Goal: Information Seeking & Learning: Learn about a topic

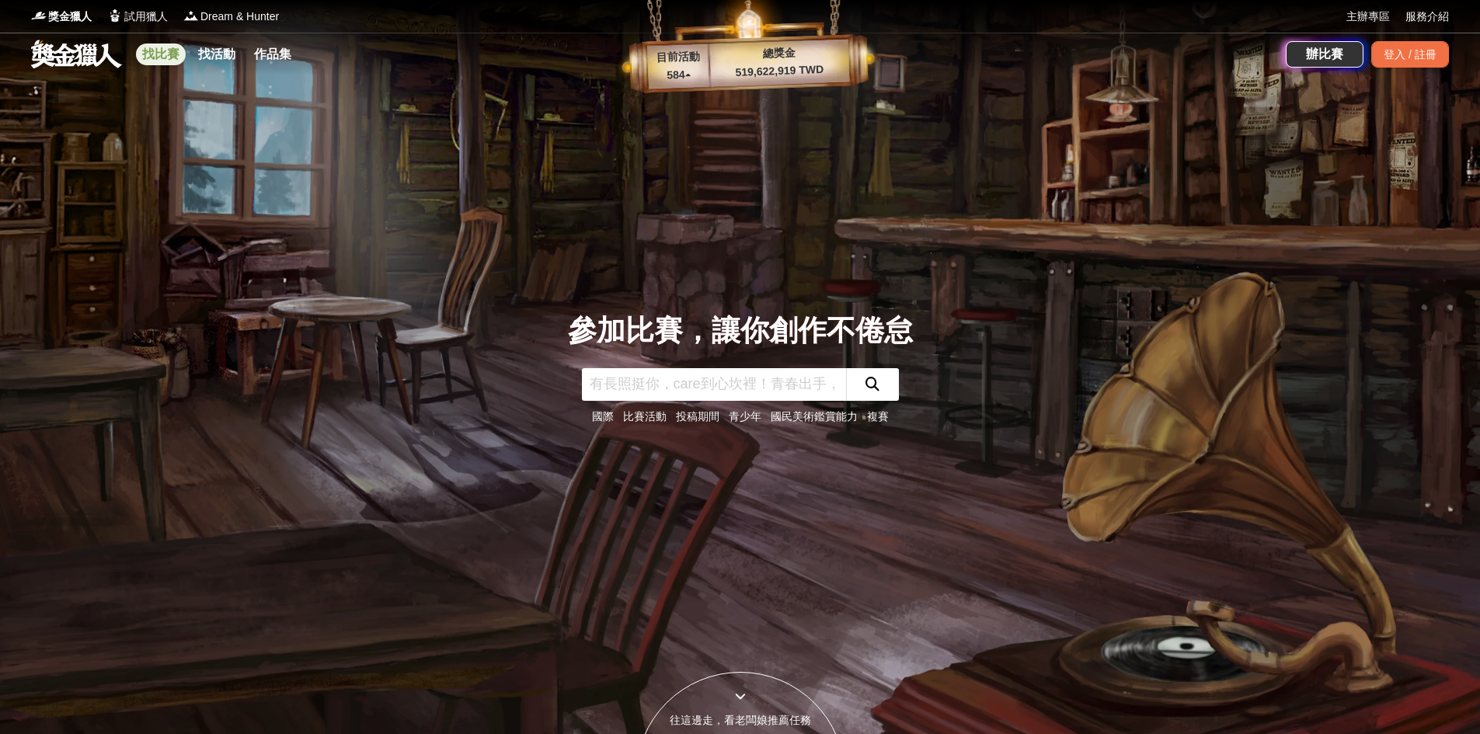
click at [153, 55] on link "找比賽" at bounding box center [161, 54] width 50 height 22
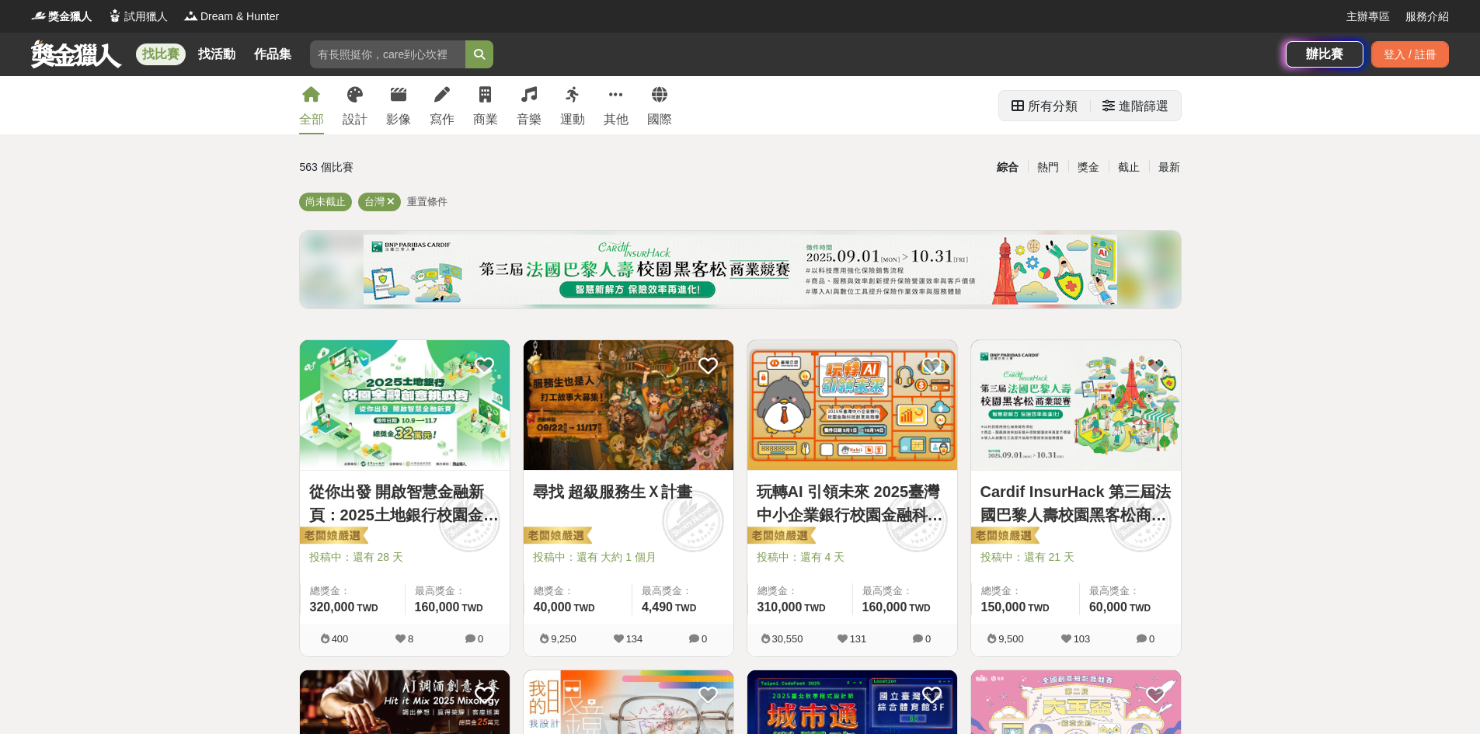
click at [1108, 108] on icon at bounding box center [1108, 105] width 12 height 12
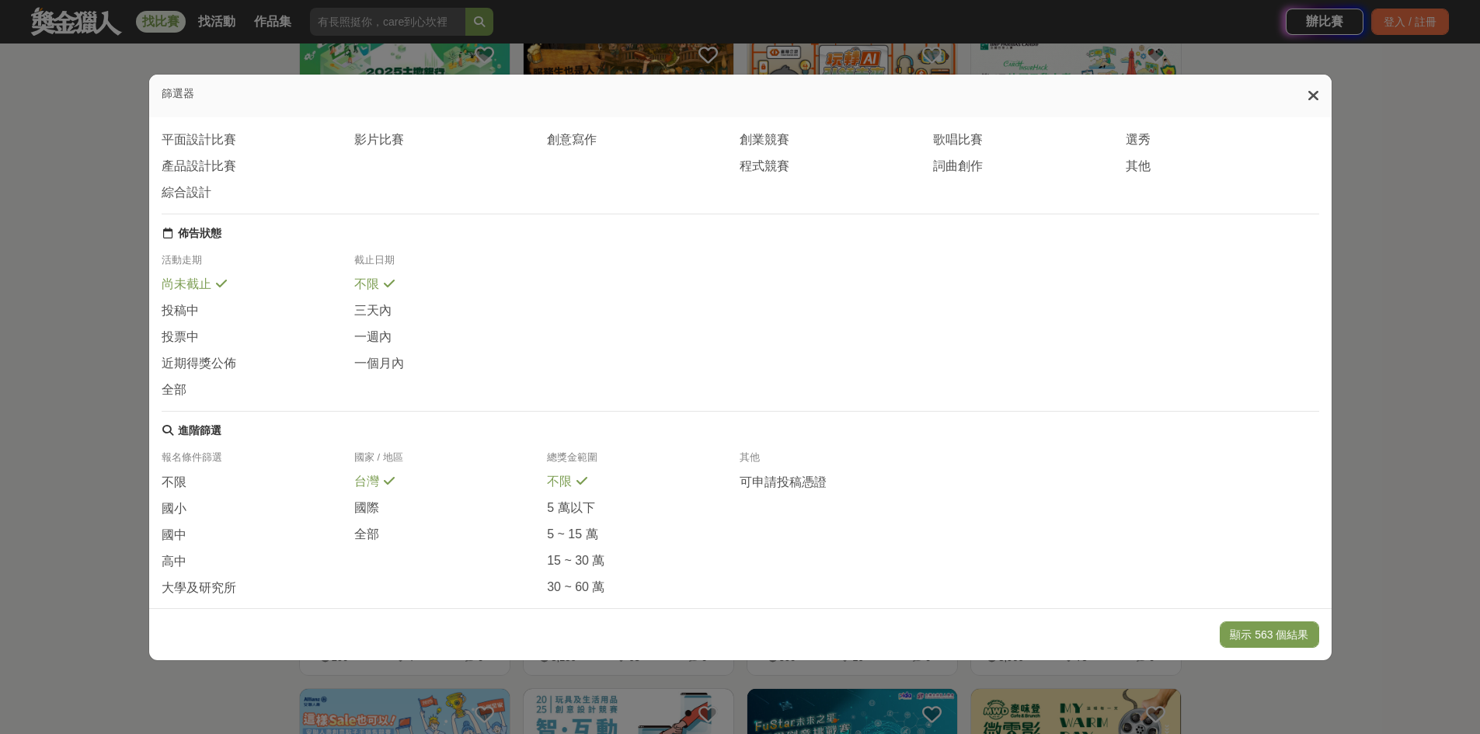
scroll to position [162, 0]
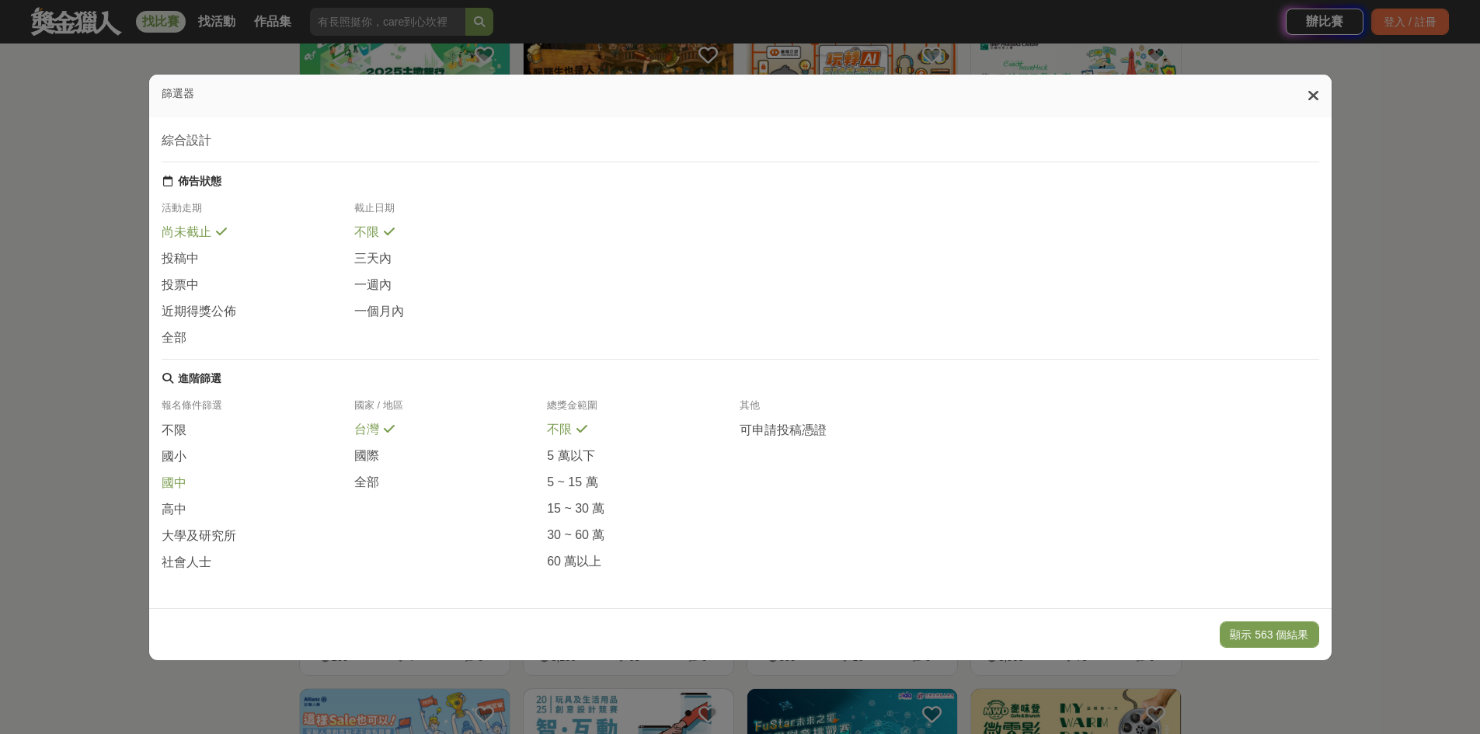
click at [167, 494] on div "國中" at bounding box center [258, 488] width 193 height 26
click at [175, 485] on span "國中" at bounding box center [174, 483] width 25 height 16
click at [164, 508] on span "高中" at bounding box center [174, 510] width 25 height 16
click at [181, 550] on div "大學及研究所" at bounding box center [258, 540] width 193 height 26
click at [186, 563] on span "社會人士" at bounding box center [187, 562] width 50 height 16
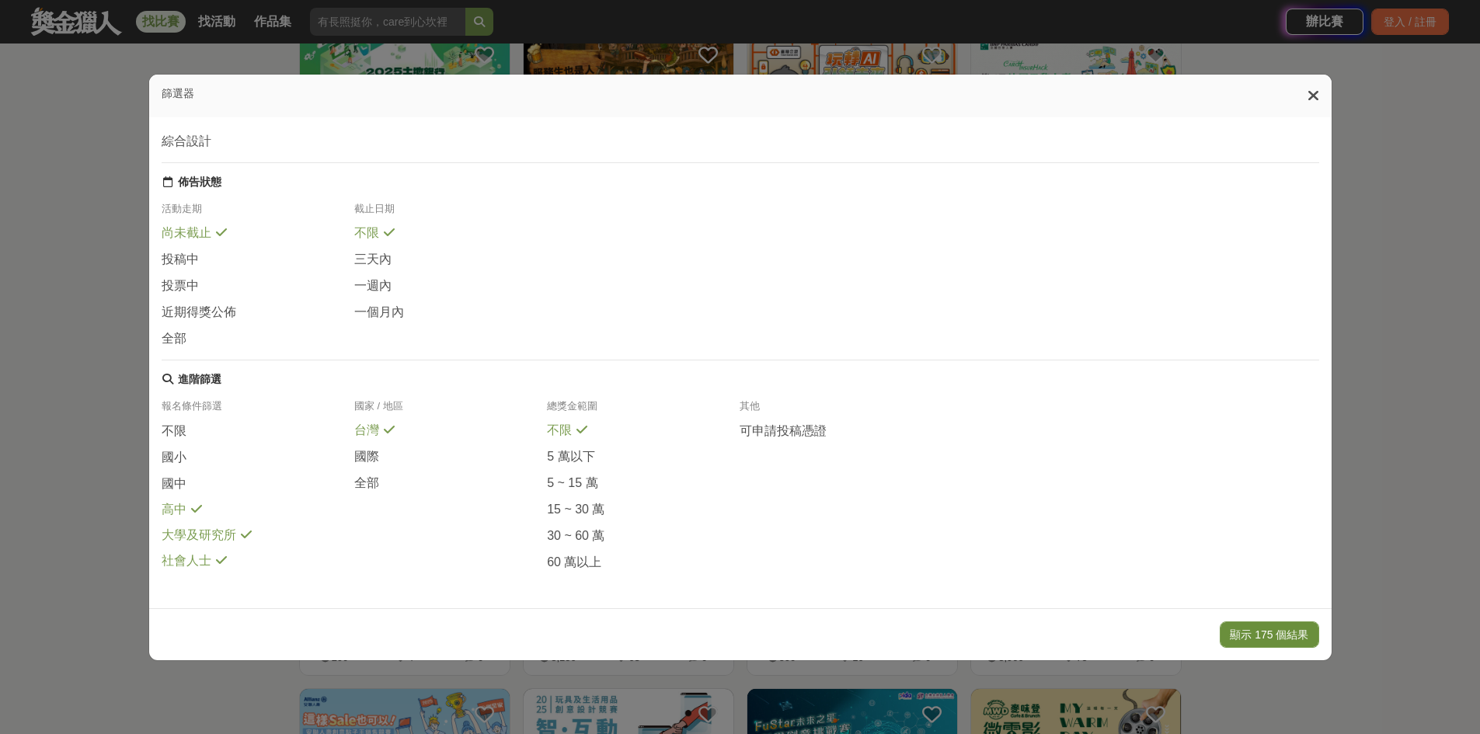
click at [1263, 637] on button "顯示 175 個結果" at bounding box center [1268, 634] width 99 height 26
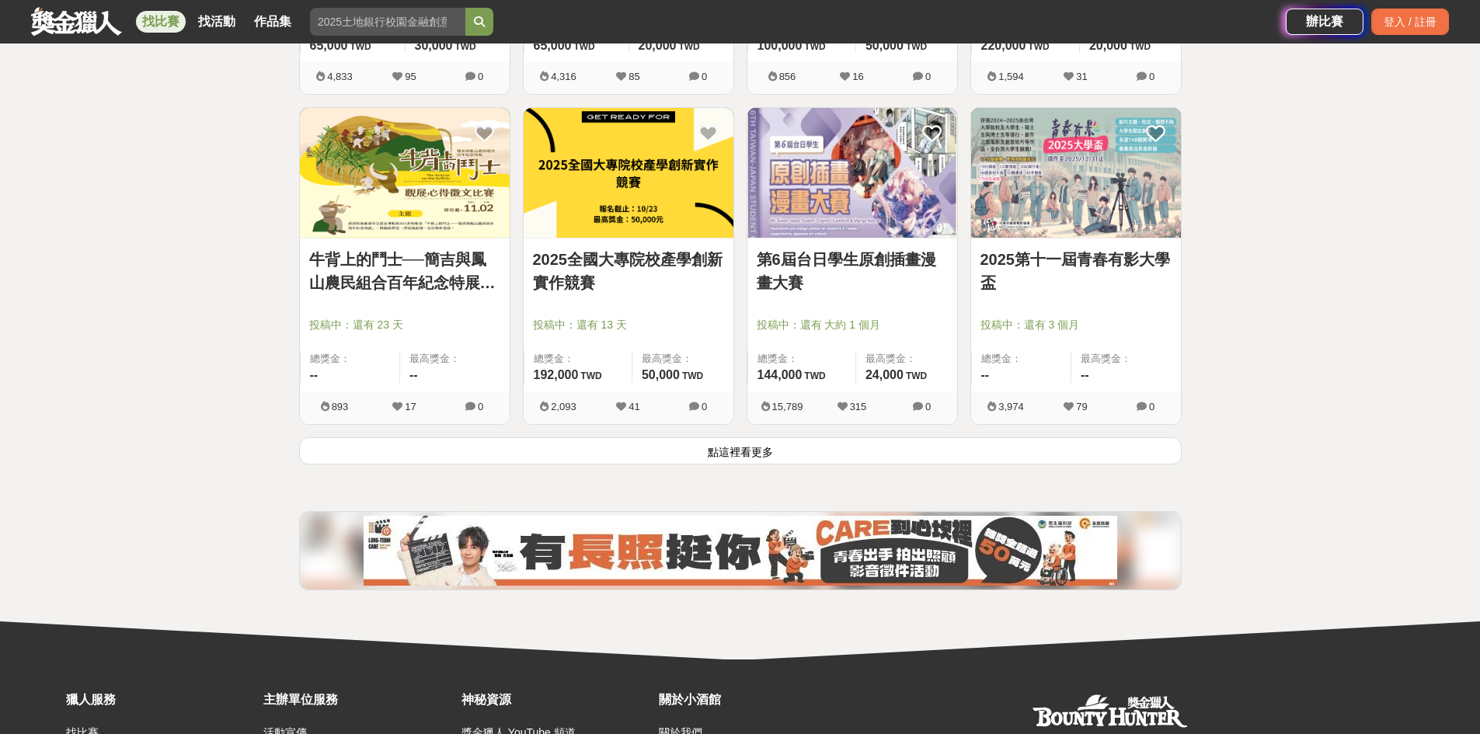
scroll to position [1886, 0]
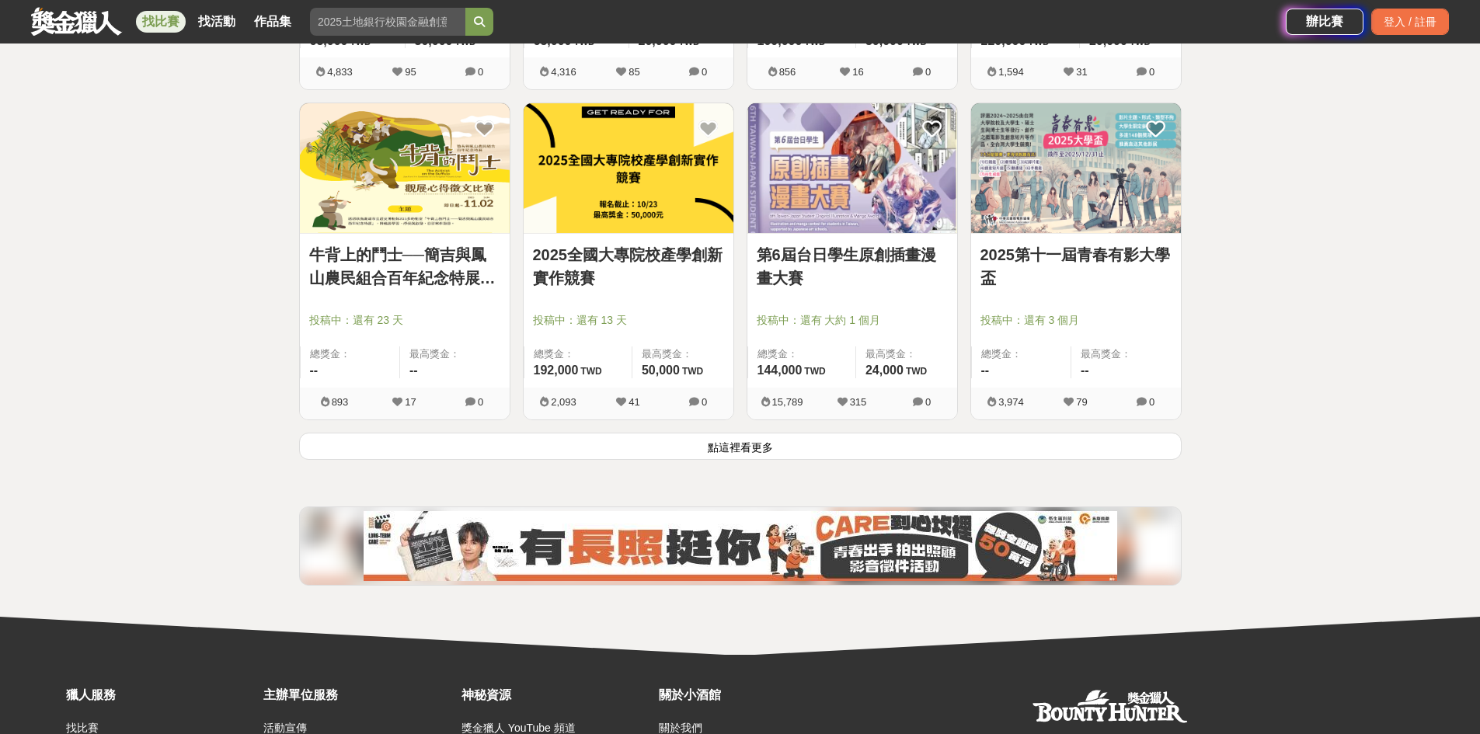
click at [541, 433] on button "點這裡看更多" at bounding box center [740, 446] width 882 height 27
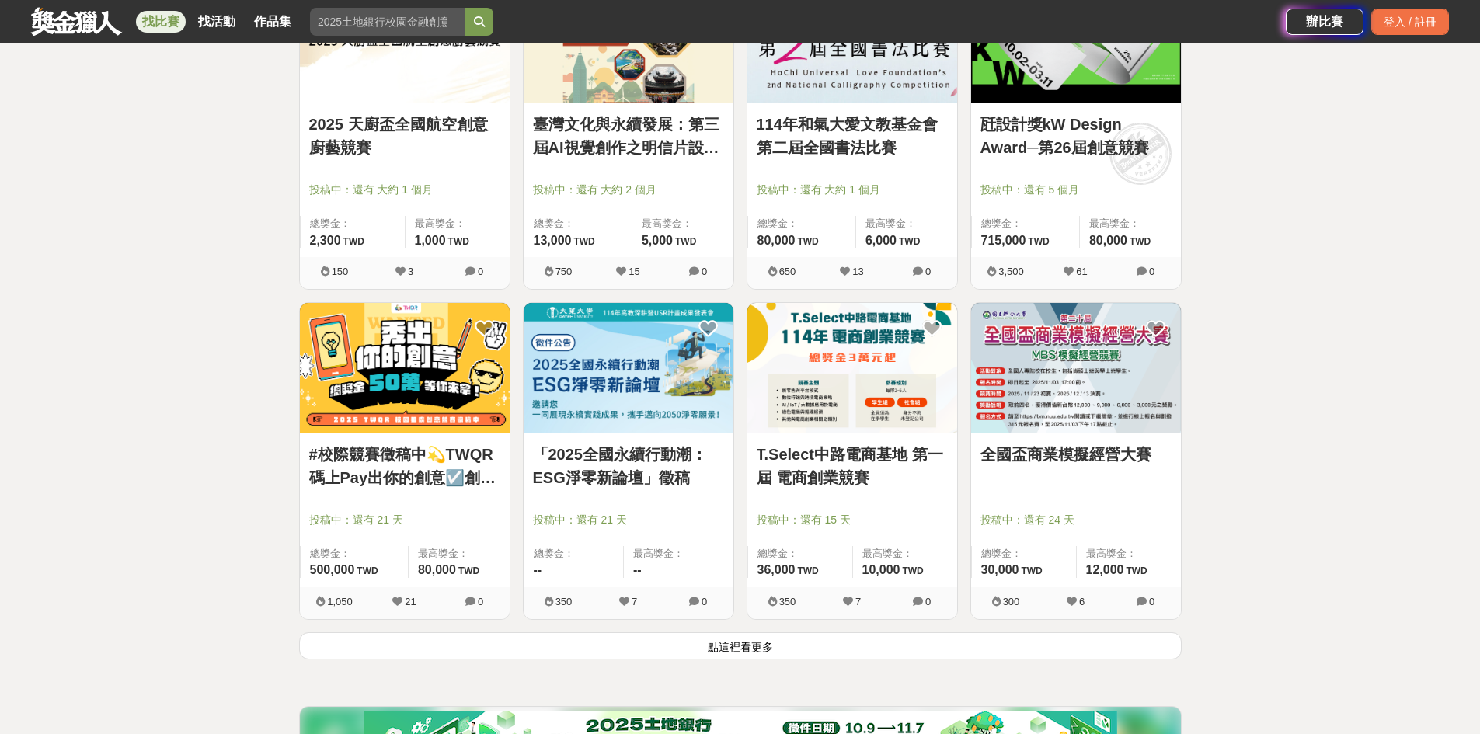
scroll to position [3667, 0]
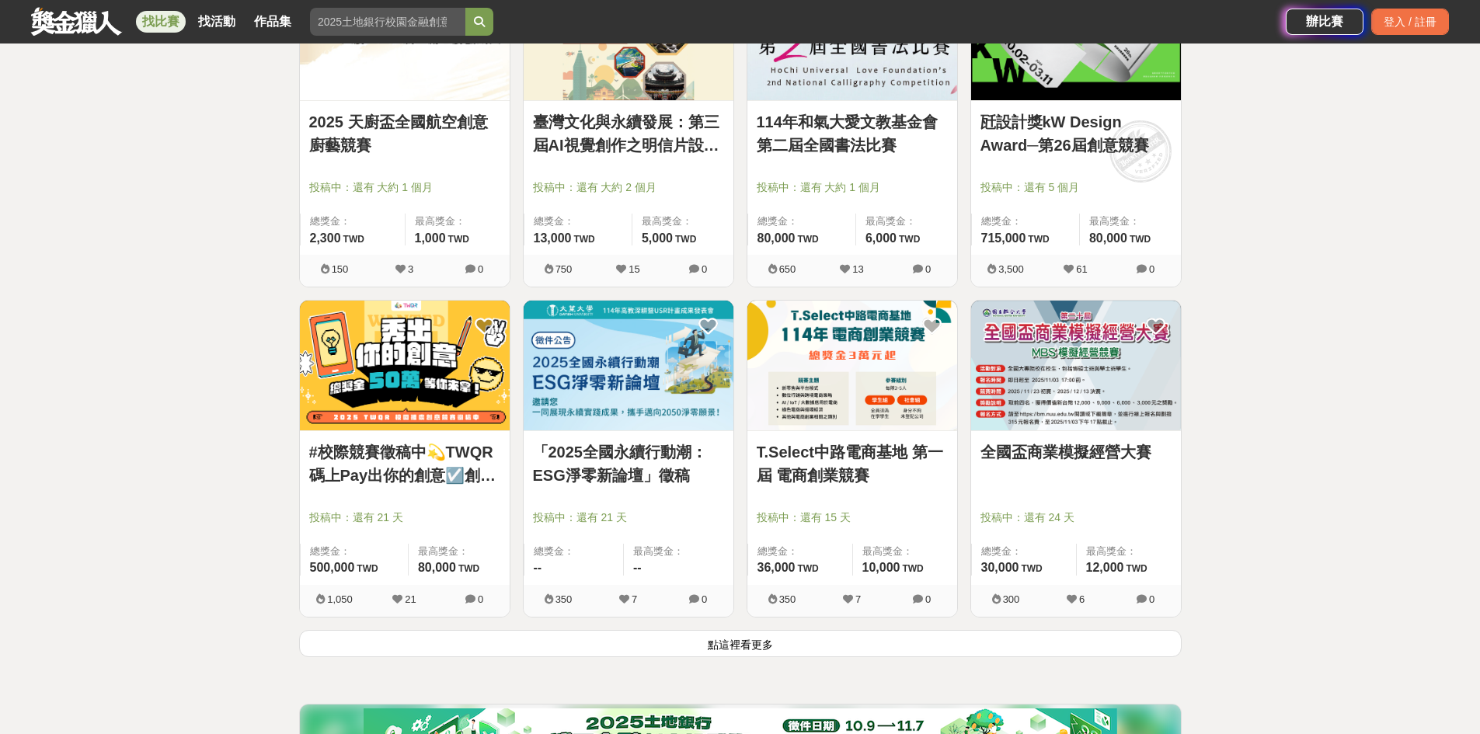
click at [791, 638] on button "點這裡看更多" at bounding box center [740, 643] width 882 height 27
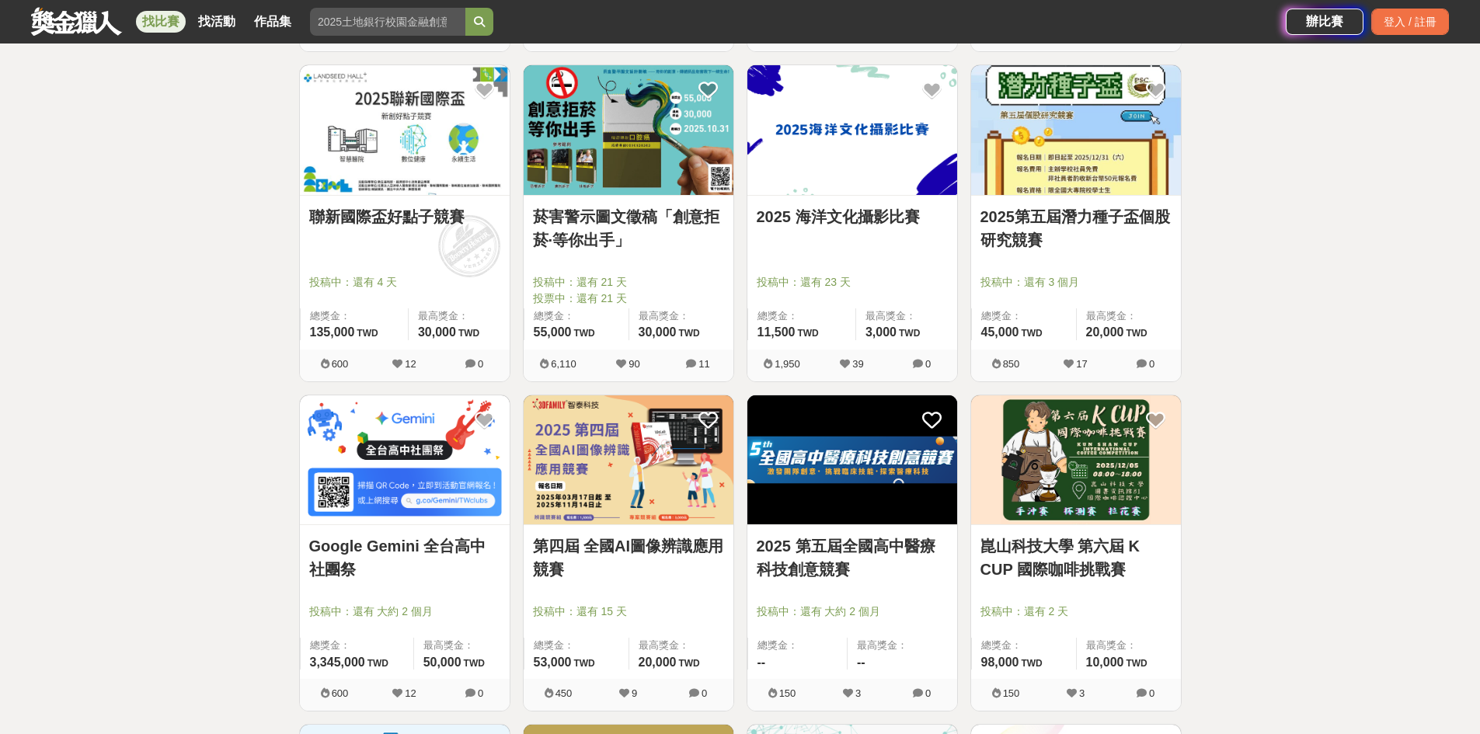
scroll to position [4935, 0]
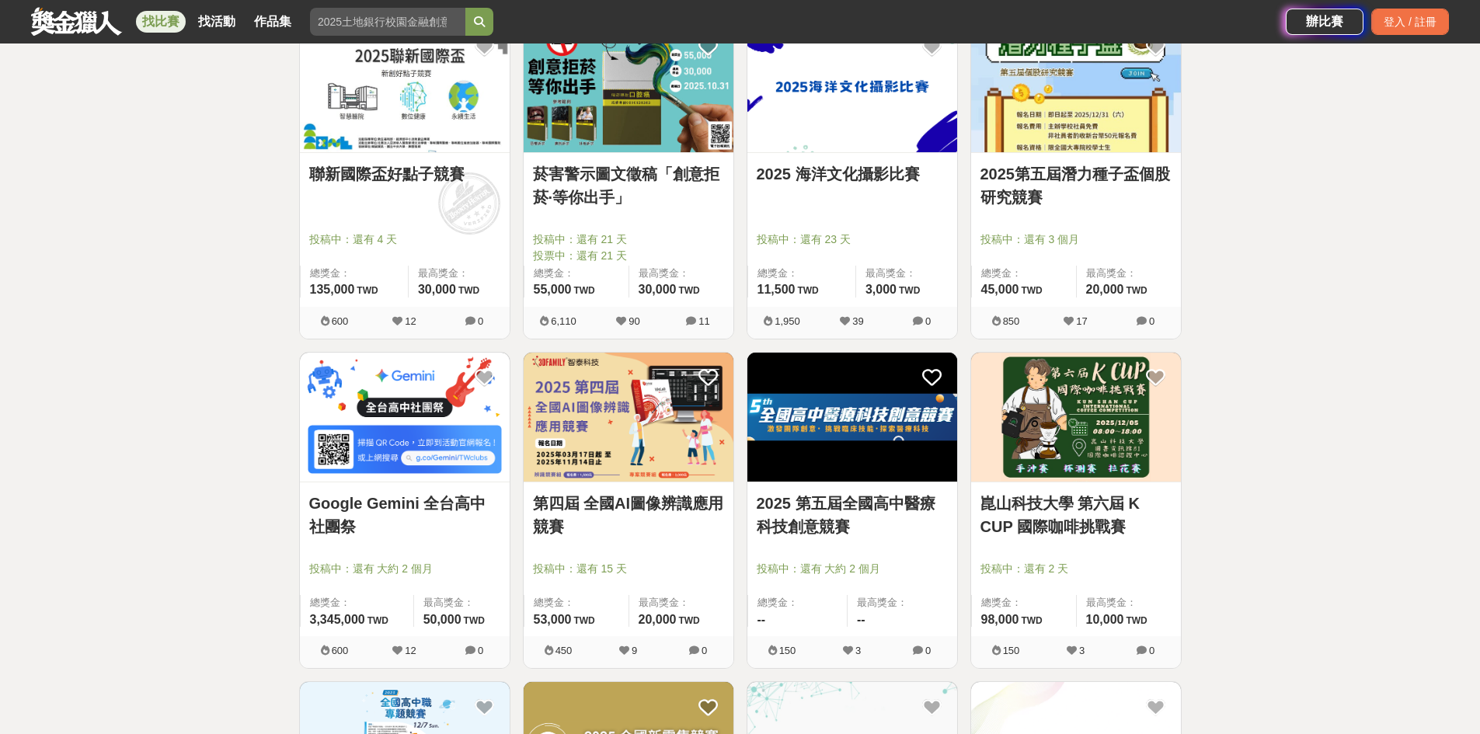
click at [706, 518] on link "第四屆 全國AI圖像辨識應用競賽" at bounding box center [628, 515] width 191 height 47
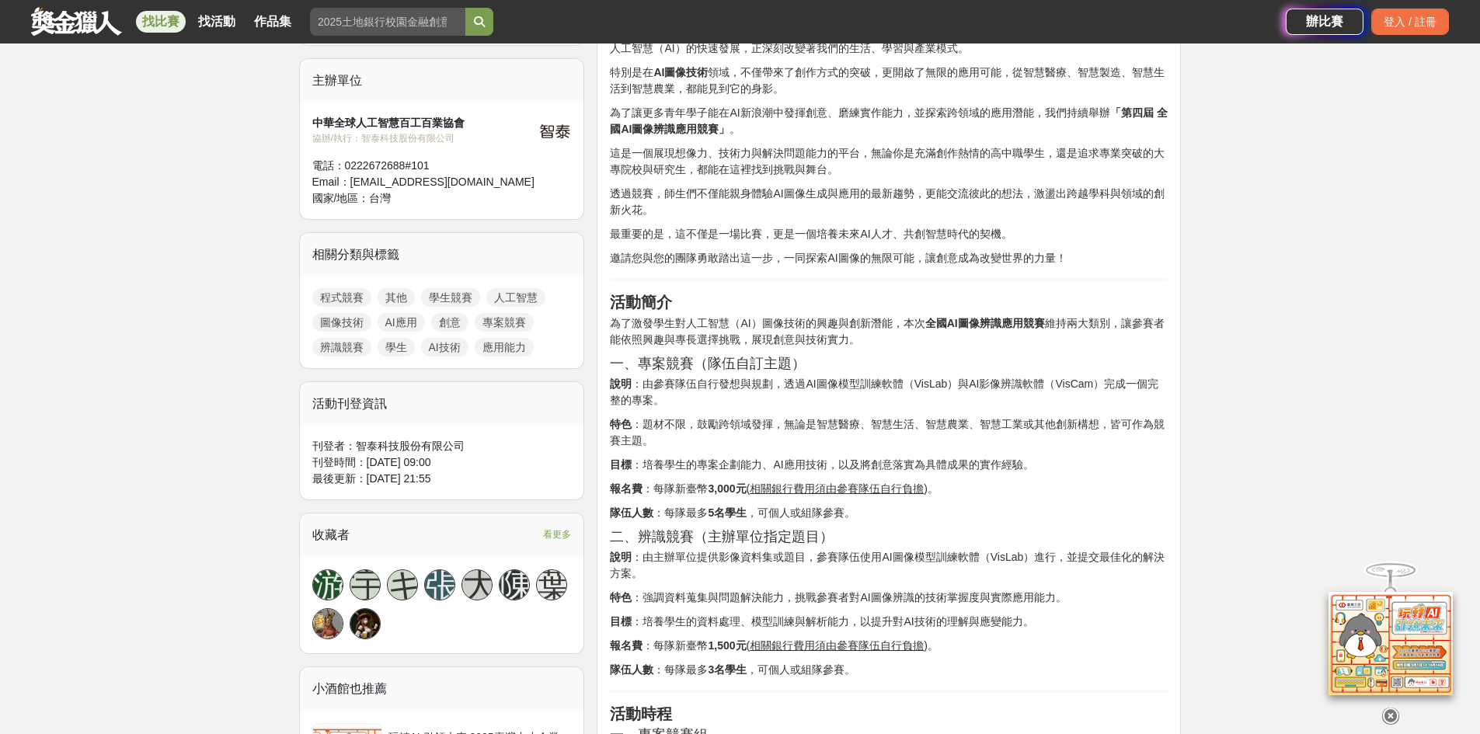
scroll to position [527, 0]
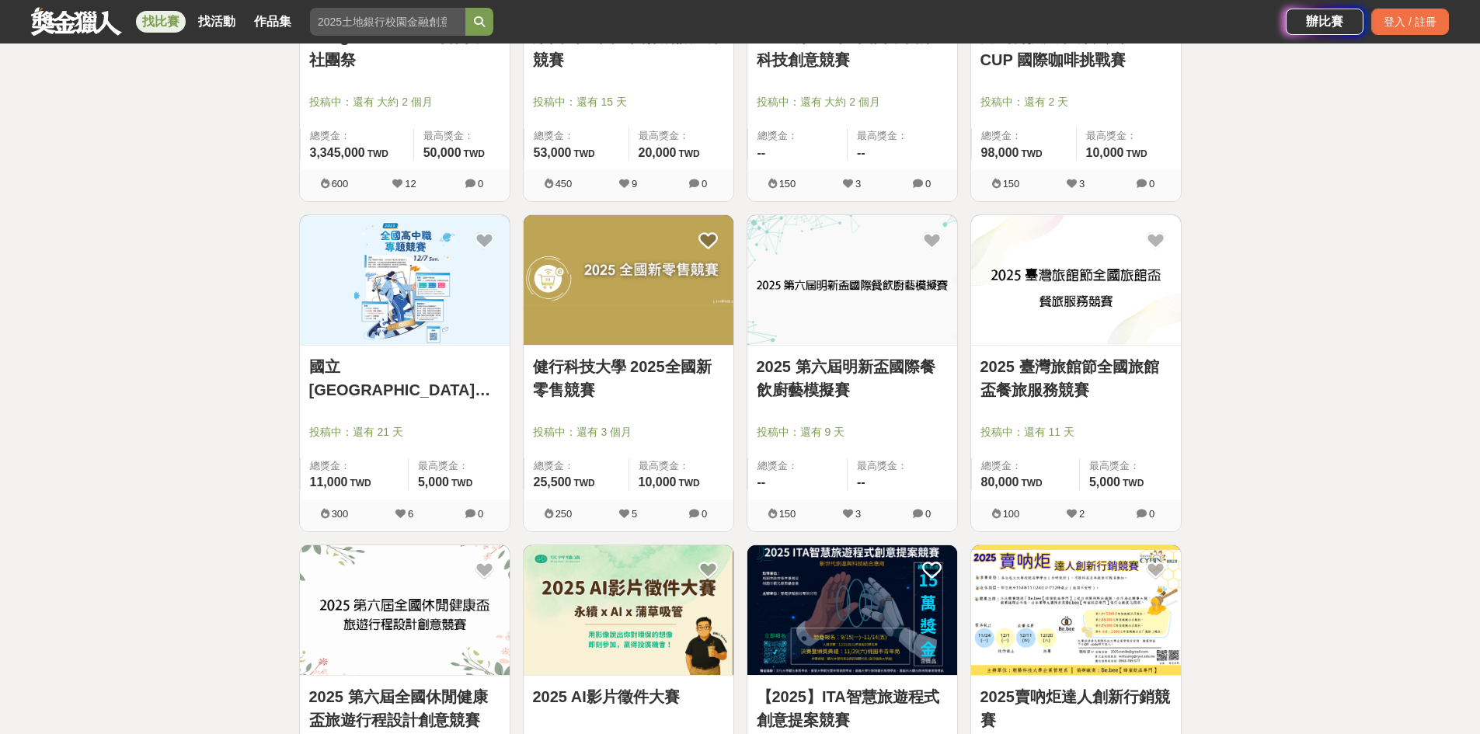
scroll to position [5402, 0]
click at [356, 506] on span "300" at bounding box center [335, 513] width 70 height 16
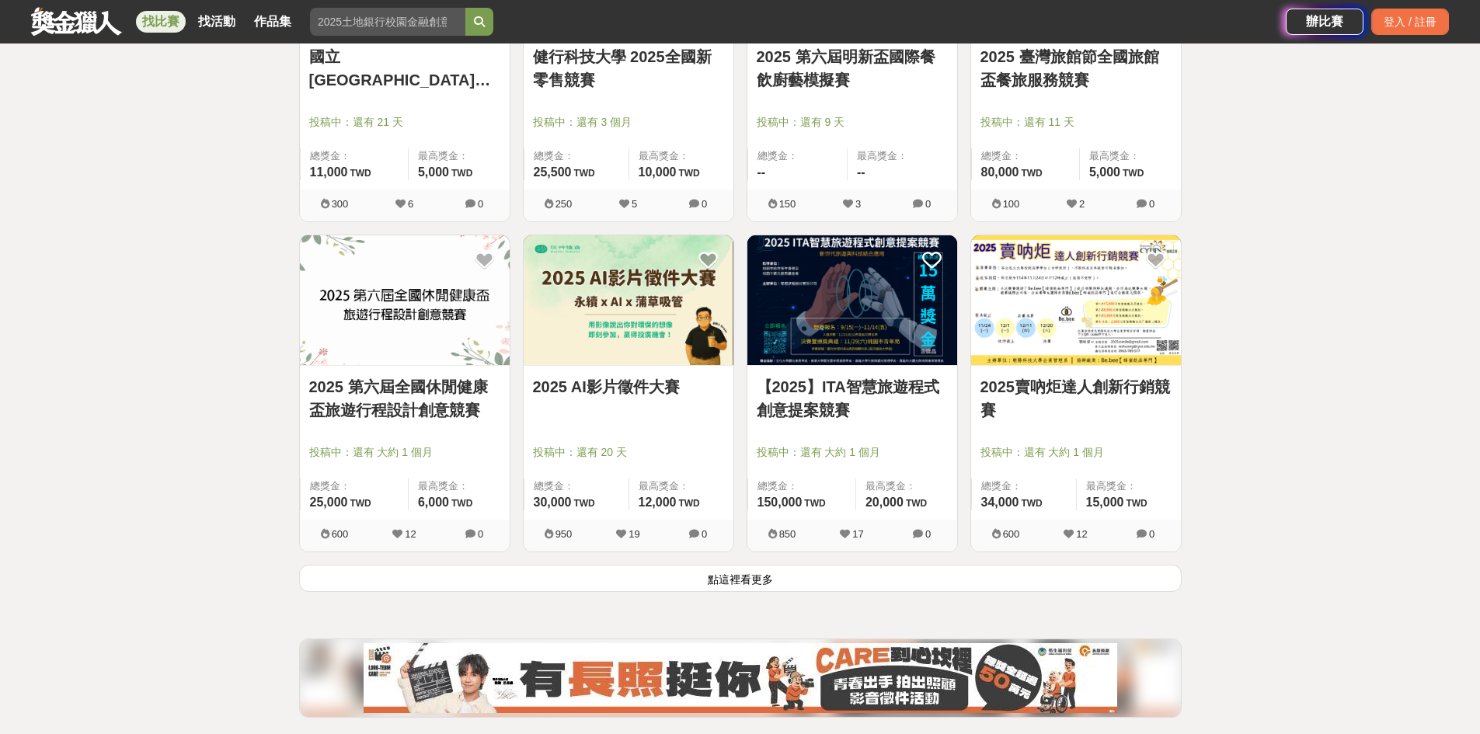
scroll to position [5712, 0]
click at [592, 571] on button "點這裡看更多" at bounding box center [740, 577] width 882 height 27
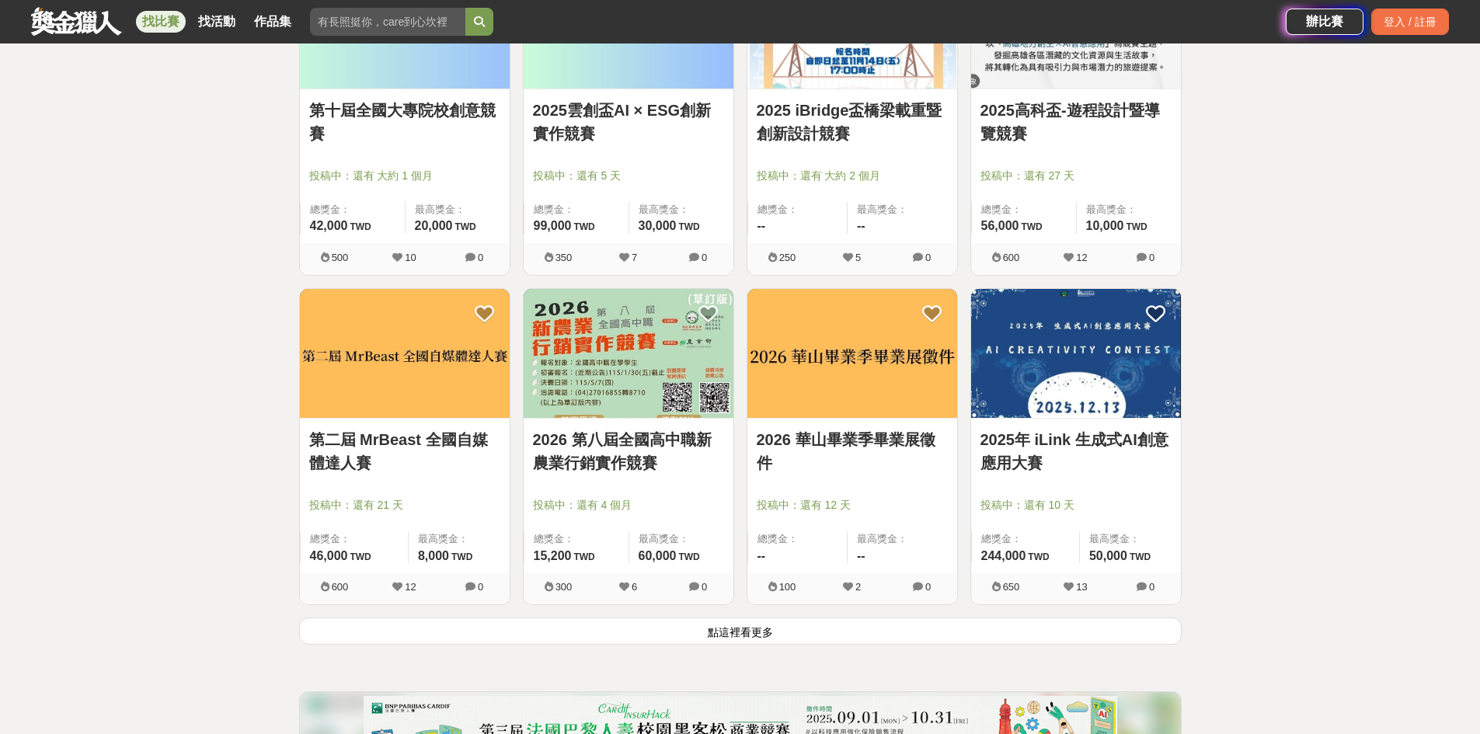
scroll to position [7652, 0]
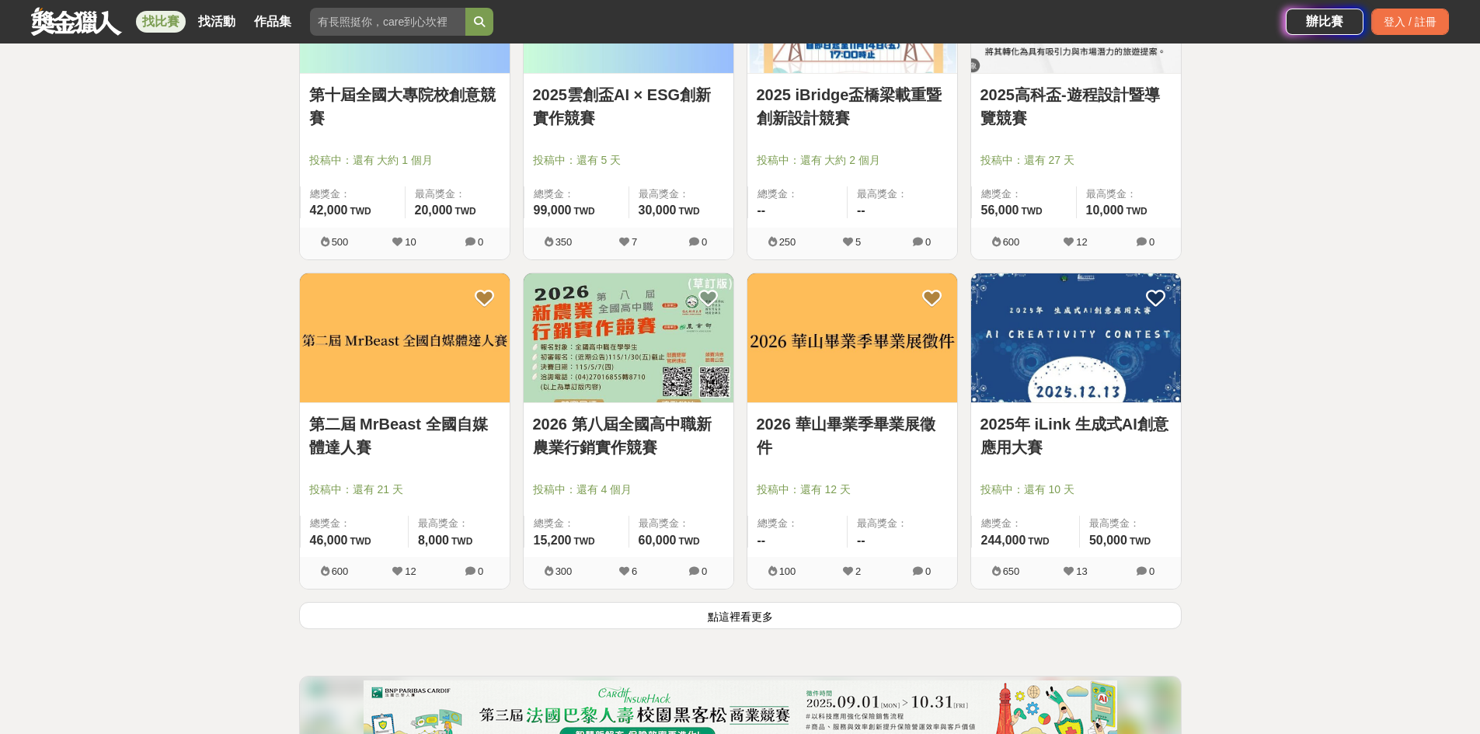
click at [623, 606] on button "點這裡看更多" at bounding box center [740, 615] width 882 height 27
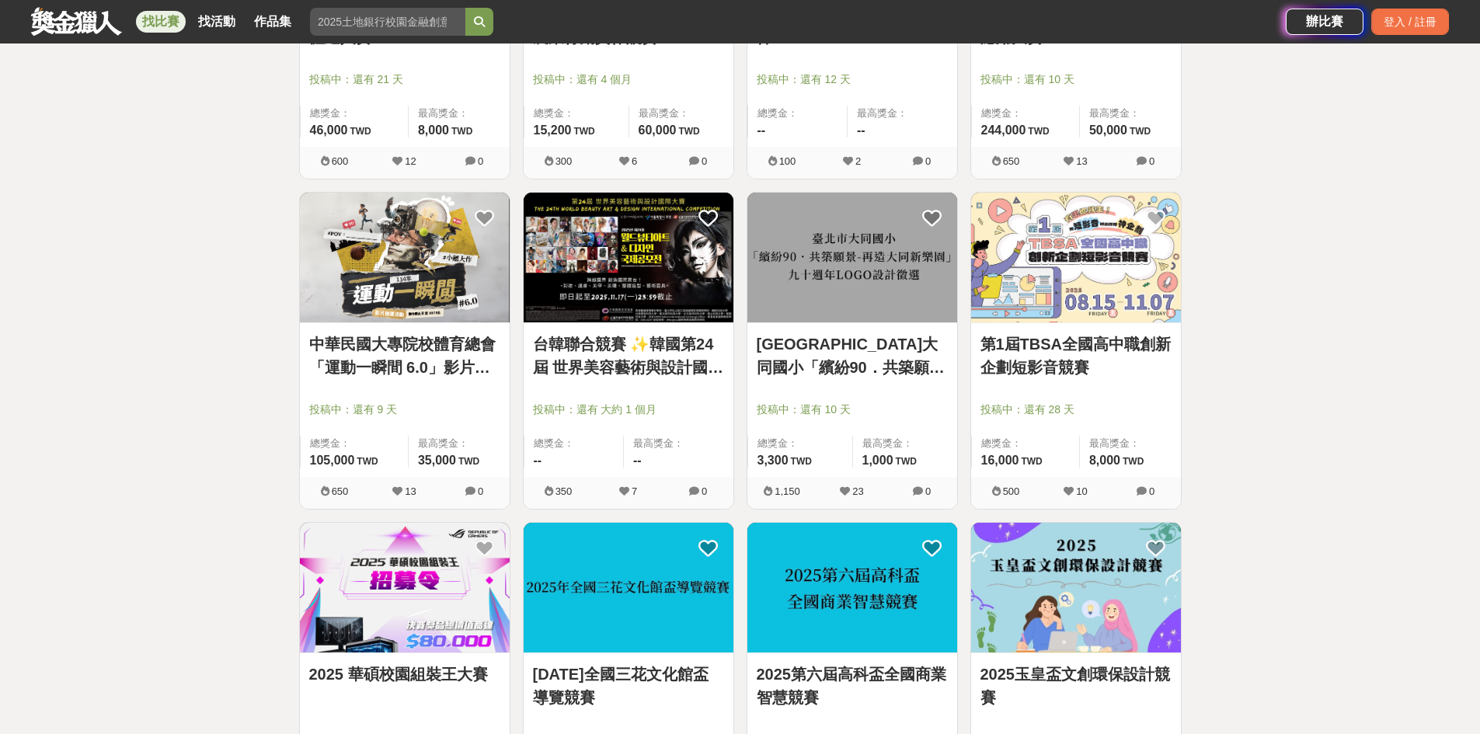
scroll to position [8063, 0]
click at [478, 182] on div "第二屆 MrBeast 全國自媒體達人賽 投稿中：還有 21 天 總獎金： 46,000 46,000 TWD 最高獎金： 8,000 TWD 600 12 0" at bounding box center [405, 27] width 224 height 330
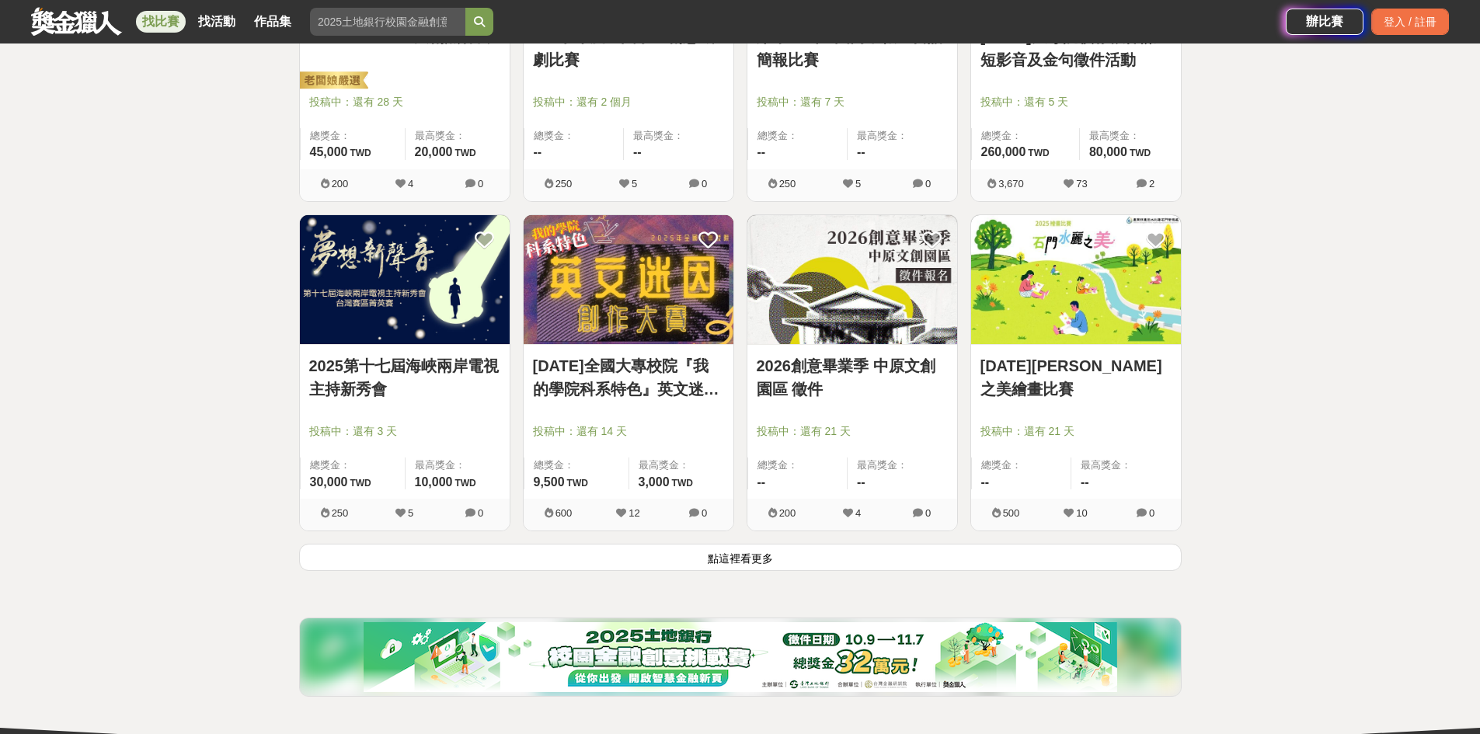
scroll to position [9707, 0]
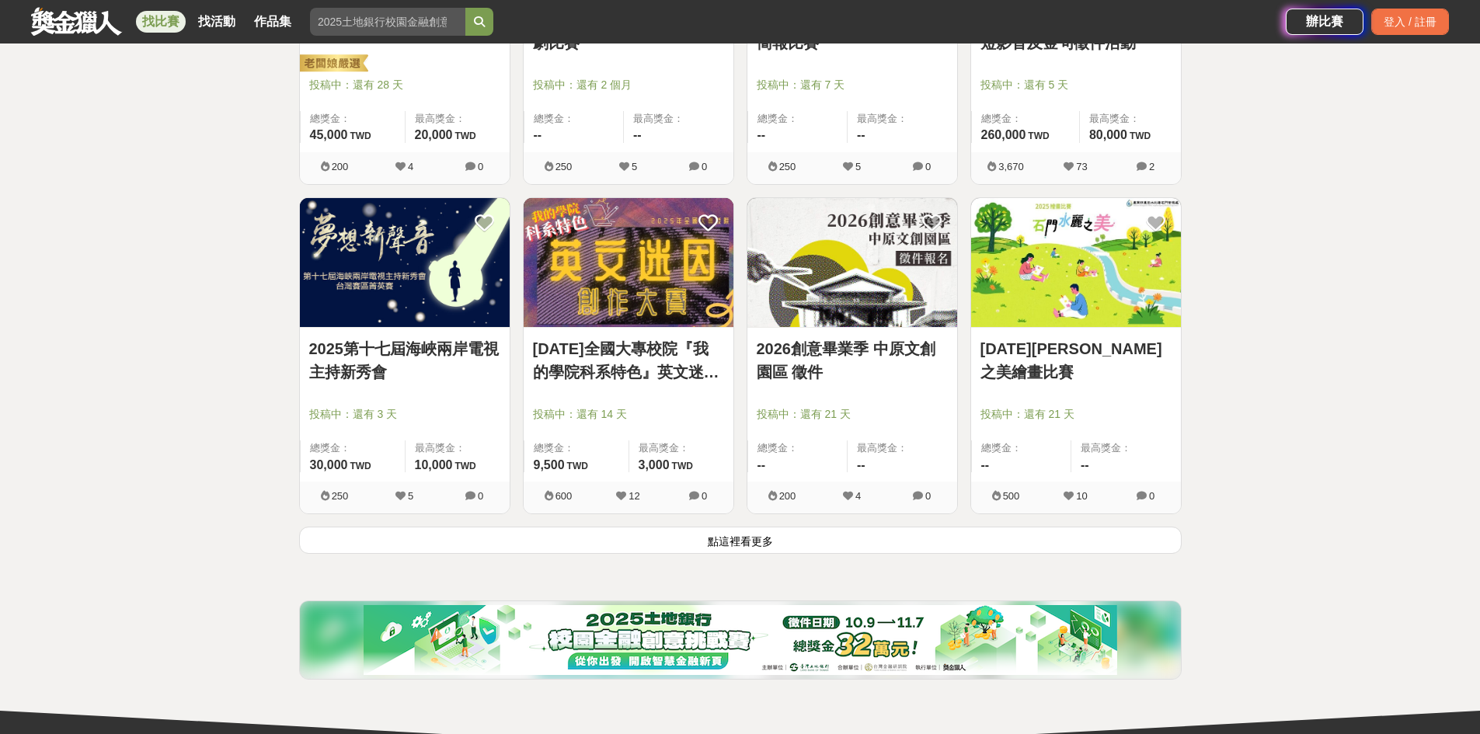
click at [834, 527] on button "點這裡看更多" at bounding box center [740, 540] width 882 height 27
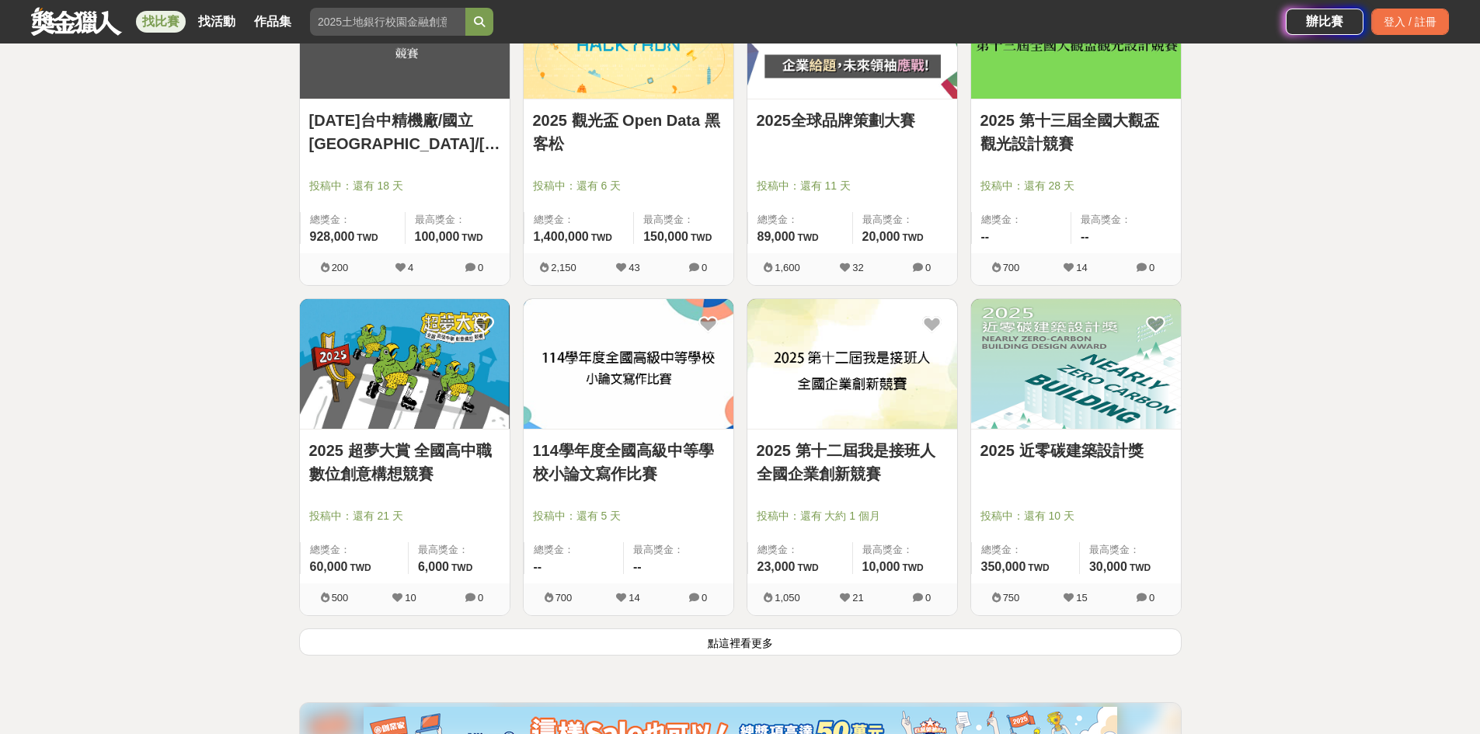
scroll to position [11599, 0]
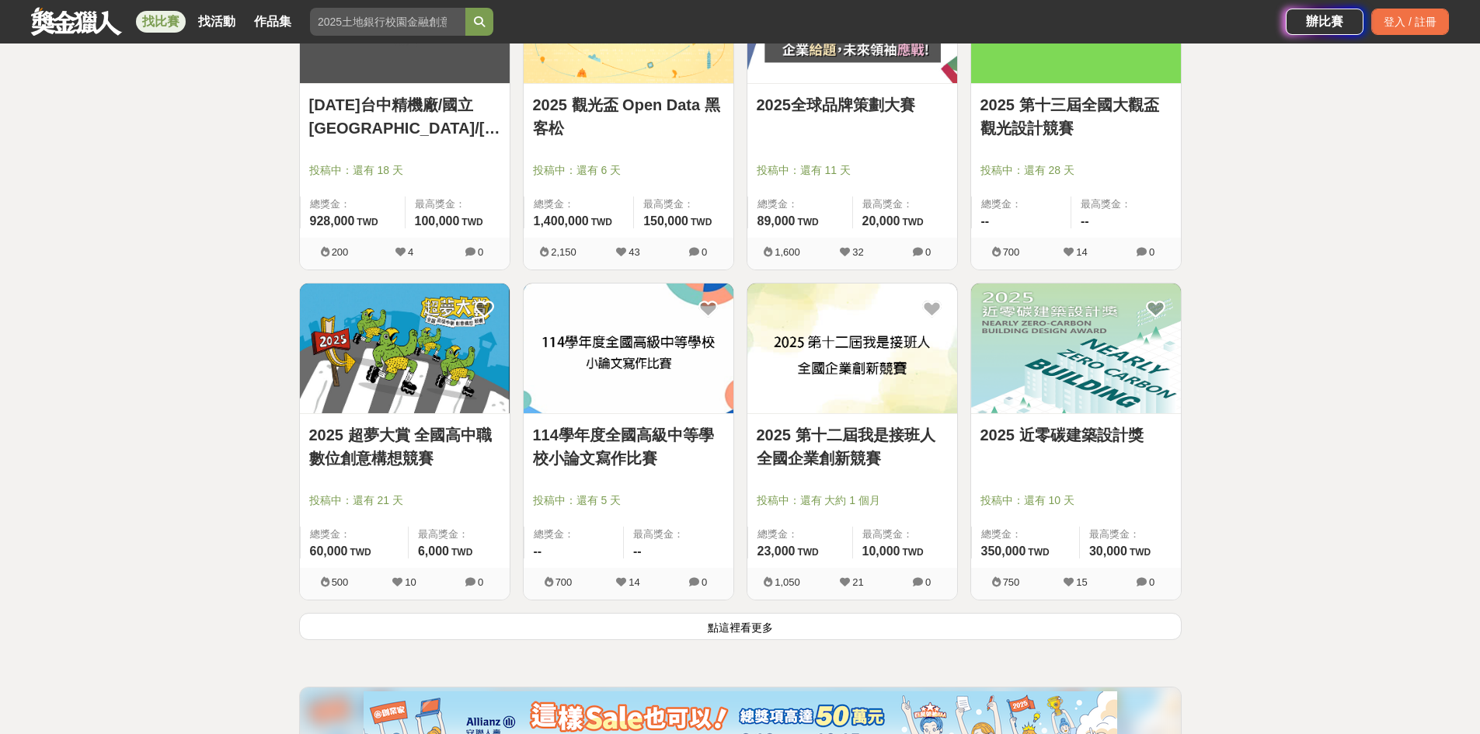
click at [810, 640] on button "點這裡看更多" at bounding box center [740, 626] width 882 height 27
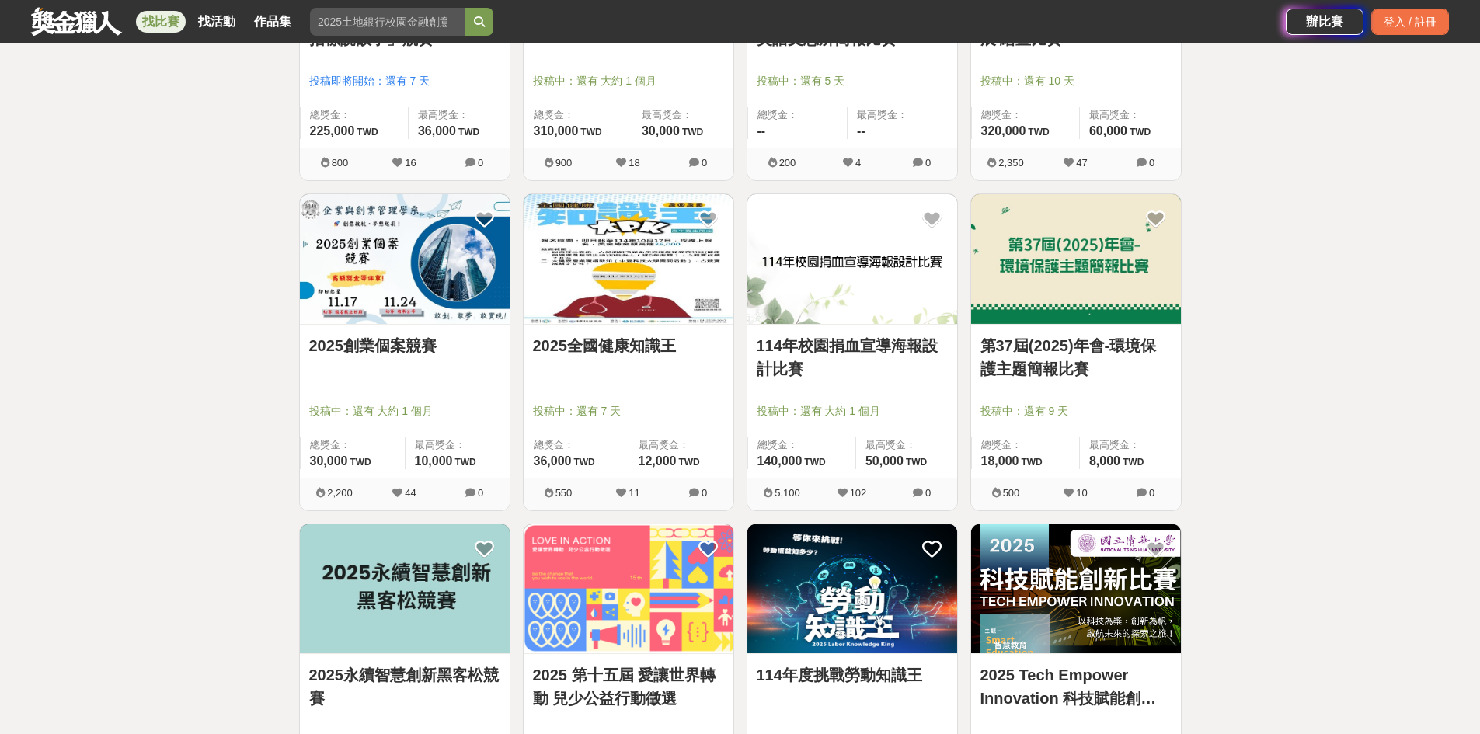
scroll to position [12998, 0]
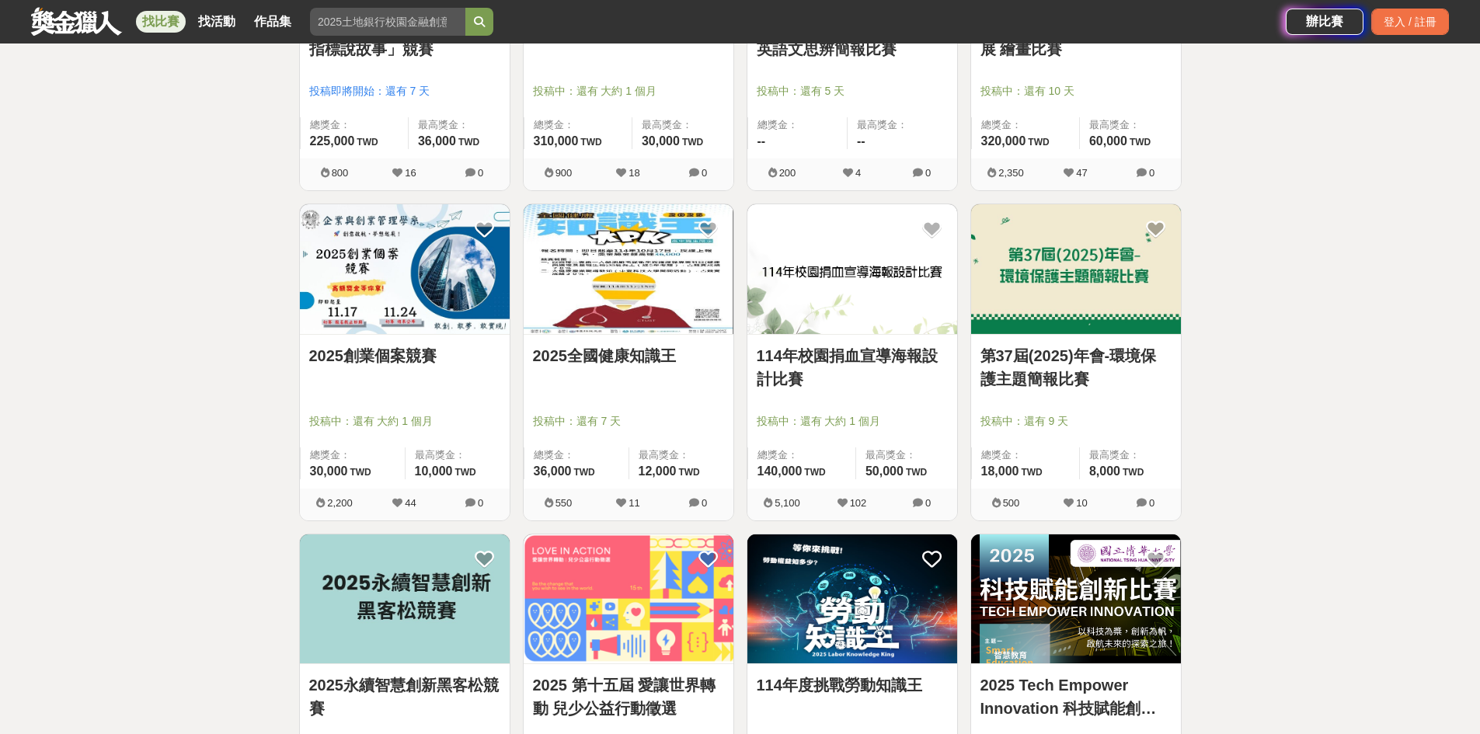
click at [577, 294] on img at bounding box center [628, 269] width 210 height 130
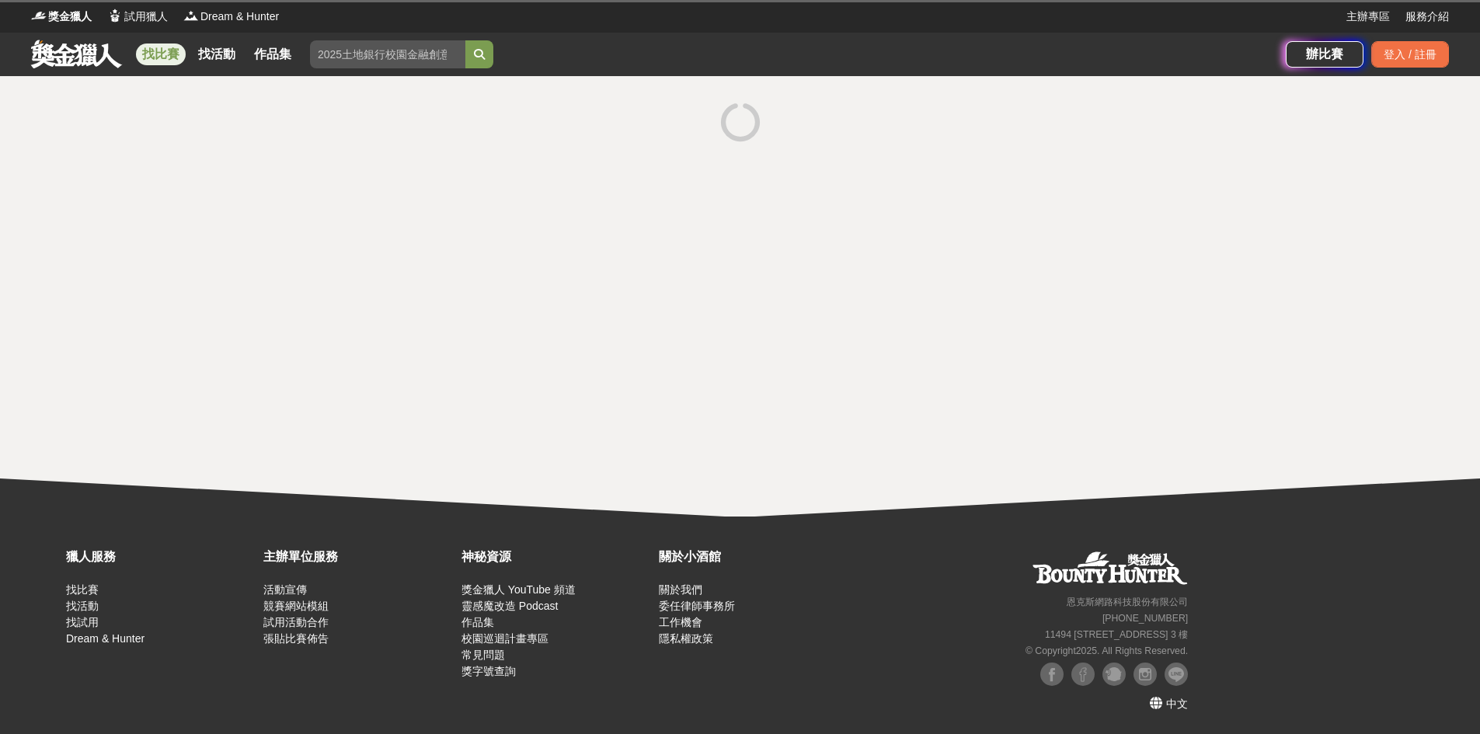
click at [574, 306] on div at bounding box center [740, 296] width 1480 height 440
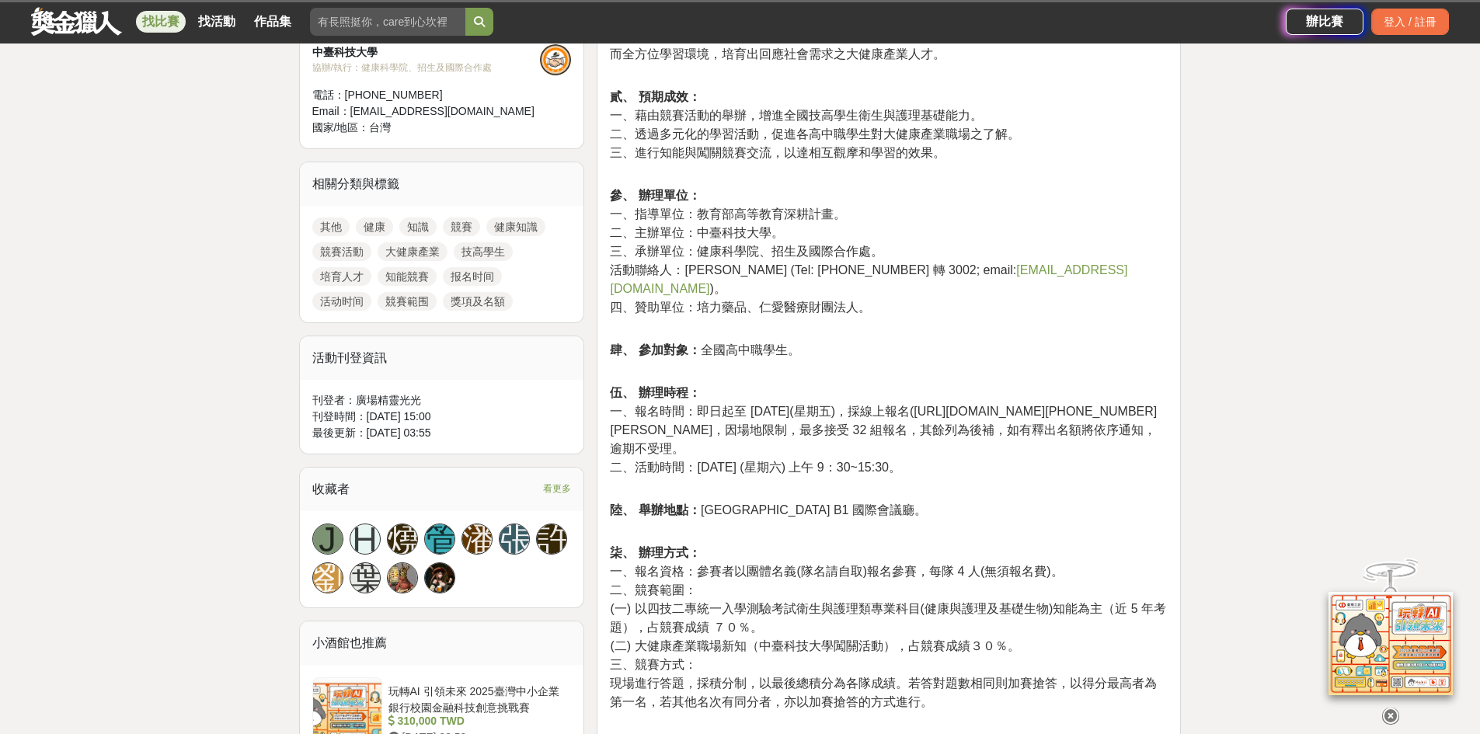
scroll to position [590, 0]
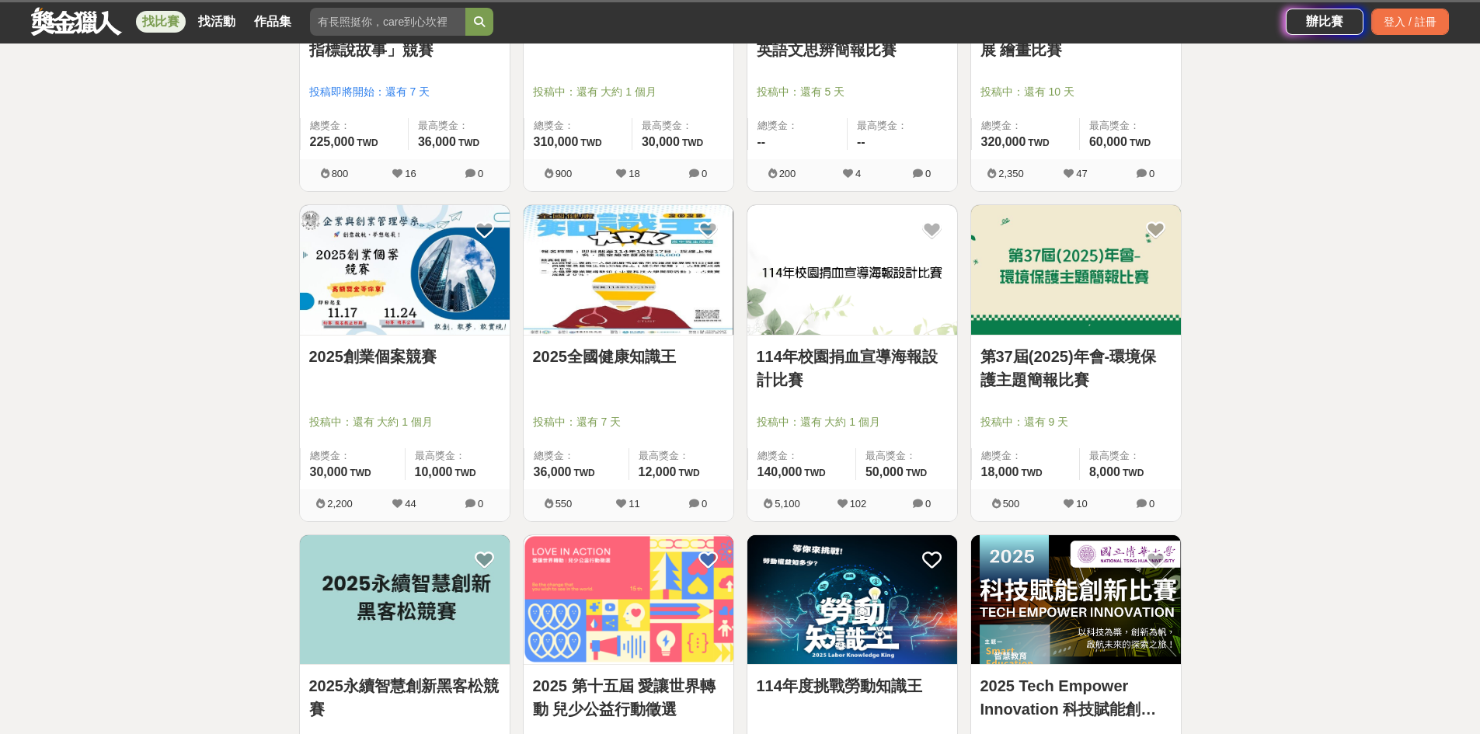
scroll to position [12998, 0]
click at [771, 635] on img at bounding box center [852, 599] width 210 height 130
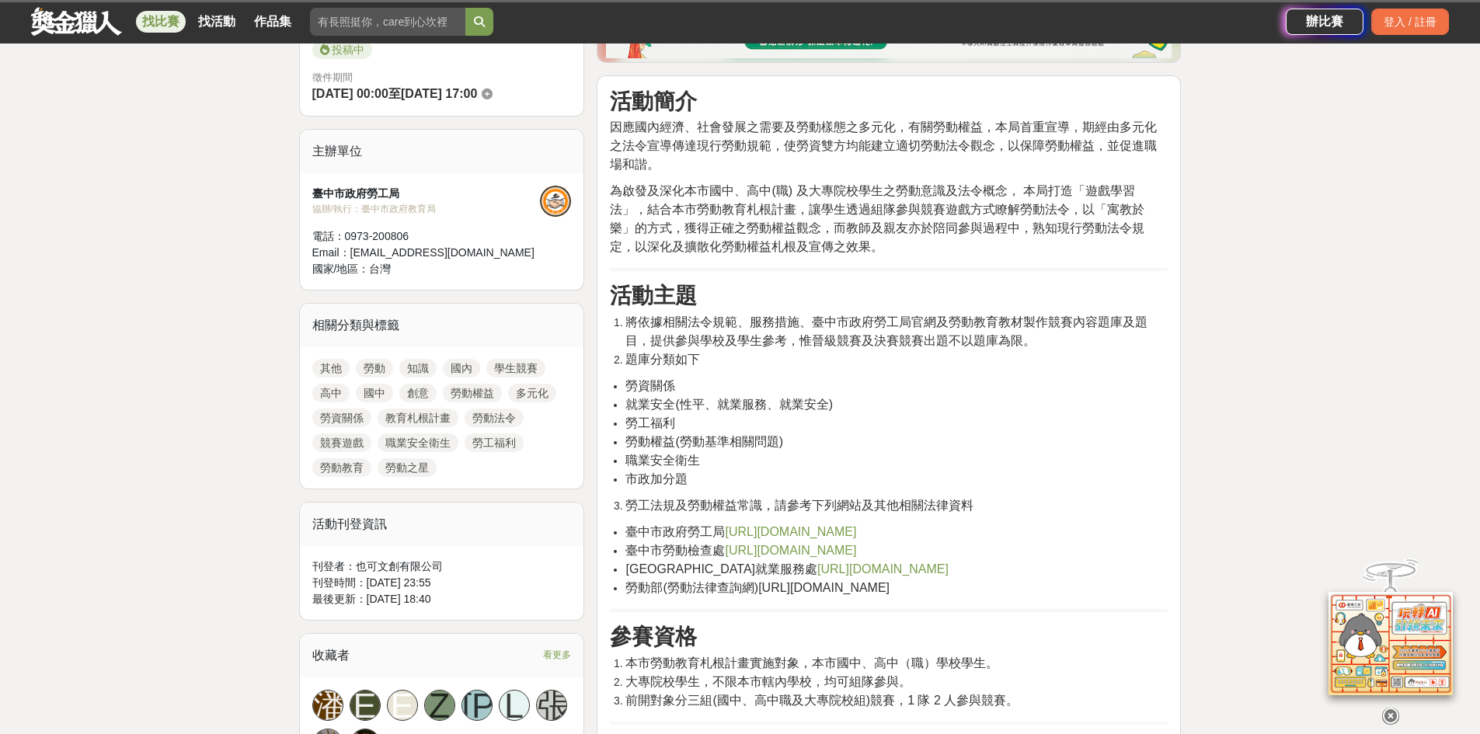
scroll to position [446, 0]
click at [919, 193] on span "為啟發及深化本市國中、高中(職) 及大專院校學生之勞動意識及法令概念， 本局打造「遊戲學習法」，結合本市勞動教育札根計畫，讓學生透過組隊參與競賽遊戲方式瞭解勞…" at bounding box center [877, 220] width 534 height 69
click at [878, 197] on span "為啟發及深化本市國中、高中(職) 及大專院校學生之勞動意識及法令概念， 本局打造「遊戲學習法」，結合本市勞動教育札根計畫，讓學生透過組隊參與競賽遊戲方式瞭解勞…" at bounding box center [877, 220] width 534 height 69
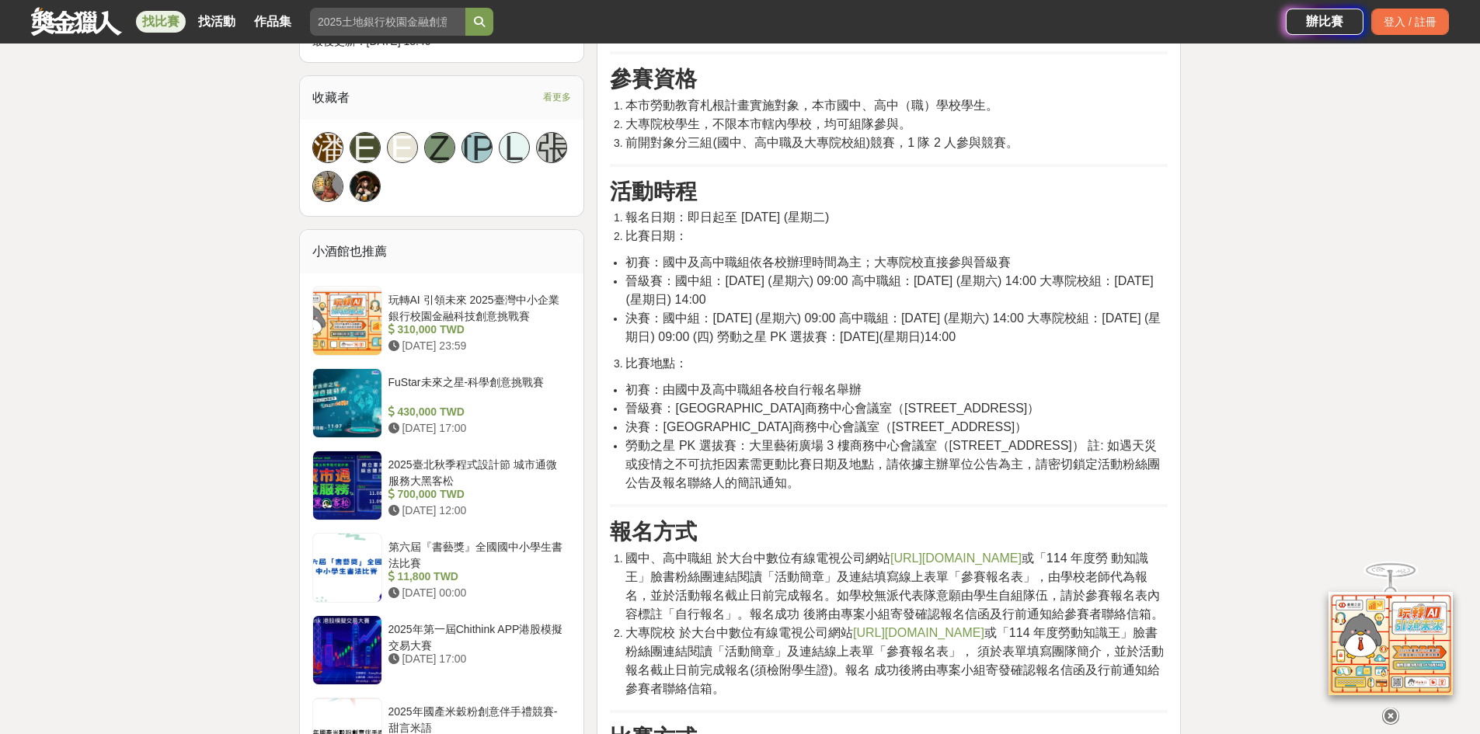
scroll to position [1017, 0]
